Goal: Obtain resource: Download file/media

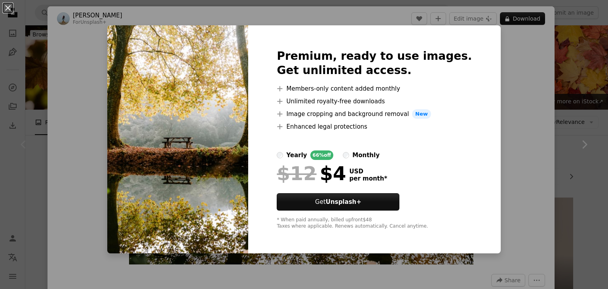
scroll to position [132, 0]
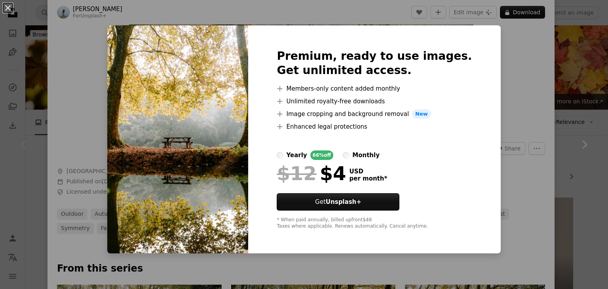
click at [496, 89] on div "An X shape Premium, ready to use images. Get unlimited access. A plus sign Memb…" at bounding box center [304, 144] width 608 height 289
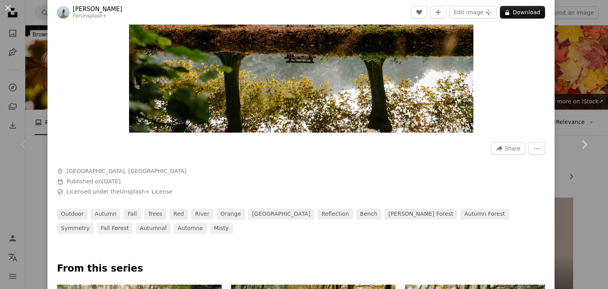
click at [296, 91] on img "Zoom in on this image" at bounding box center [301, 18] width 344 height 230
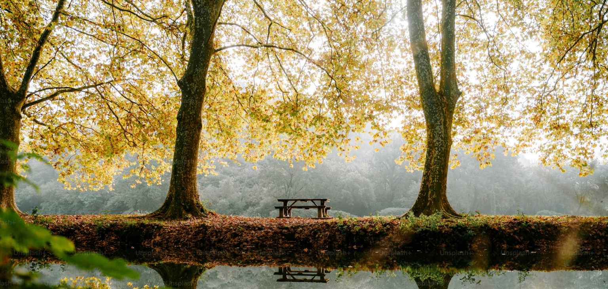
scroll to position [54, 0]
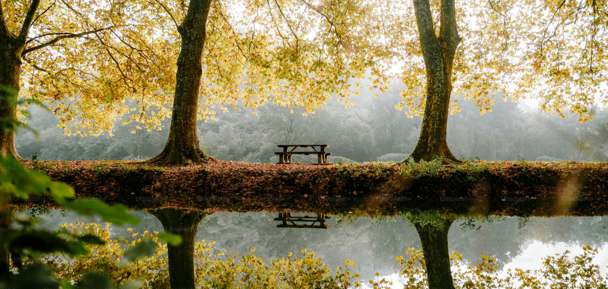
click at [318, 121] on img "Zoom out on this image" at bounding box center [304, 148] width 609 height 406
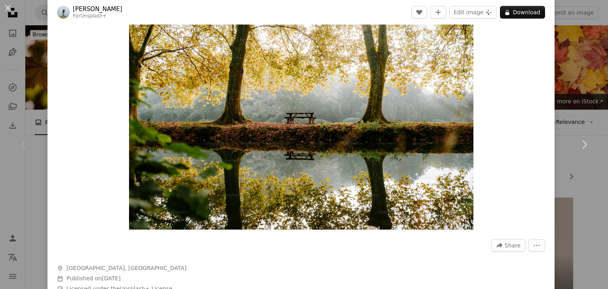
click at [318, 121] on img "Zoom in on this image" at bounding box center [301, 115] width 344 height 230
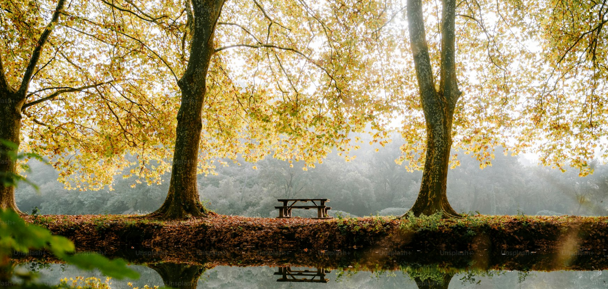
scroll to position [54, 0]
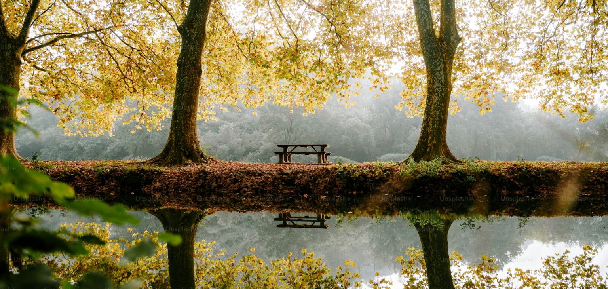
click at [296, 77] on img "Zoom out on this image" at bounding box center [304, 148] width 609 height 406
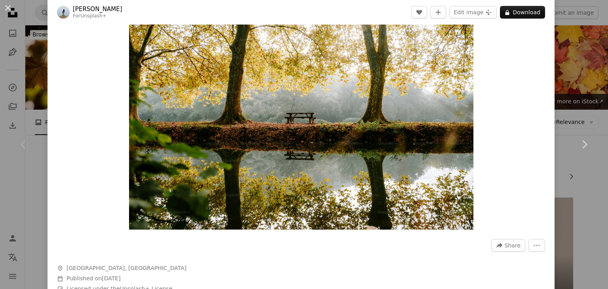
drag, startPoint x: 303, startPoint y: 46, endPoint x: 278, endPoint y: 58, distance: 27.6
click at [278, 58] on img "Zoom in on this image" at bounding box center [301, 115] width 344 height 230
